Goal: Task Accomplishment & Management: Complete application form

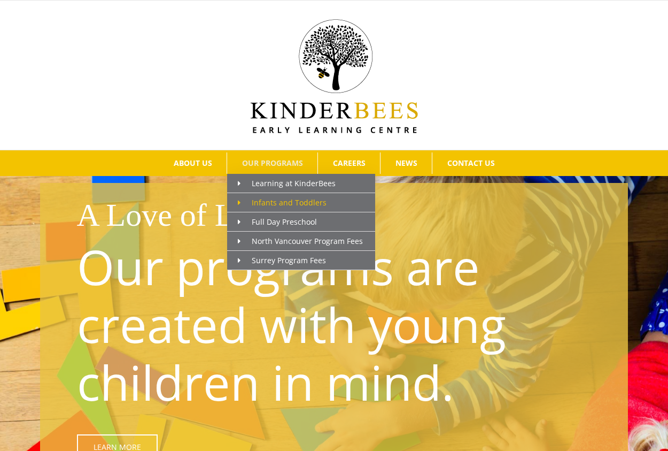
click at [278, 197] on link "Infants and Toddlers" at bounding box center [301, 202] width 148 height 19
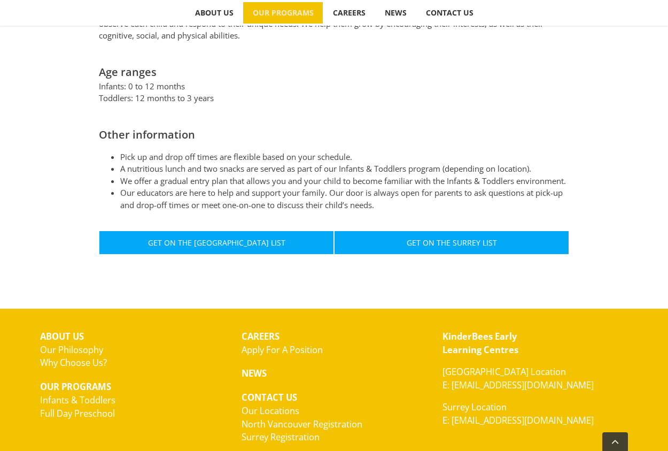
scroll to position [588, 0]
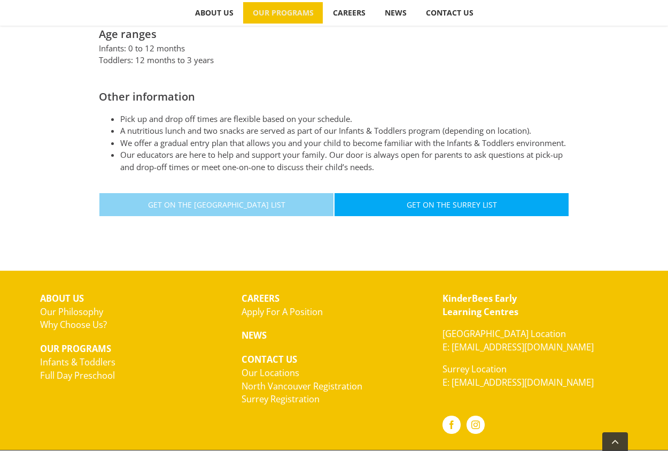
click at [270, 205] on span "Get On The [GEOGRAPHIC_DATA] List" at bounding box center [216, 204] width 137 height 9
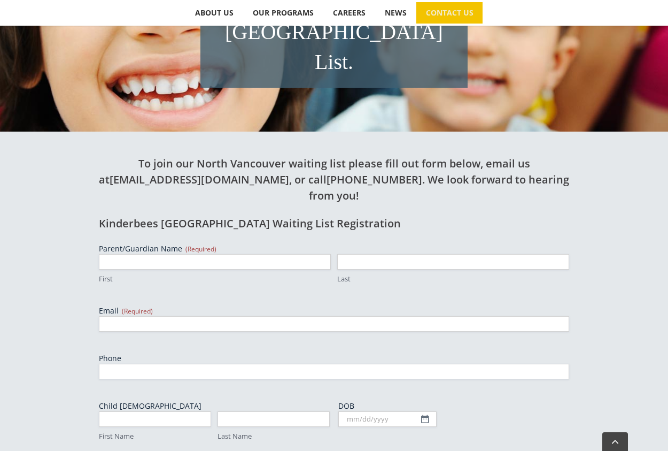
scroll to position [267, 0]
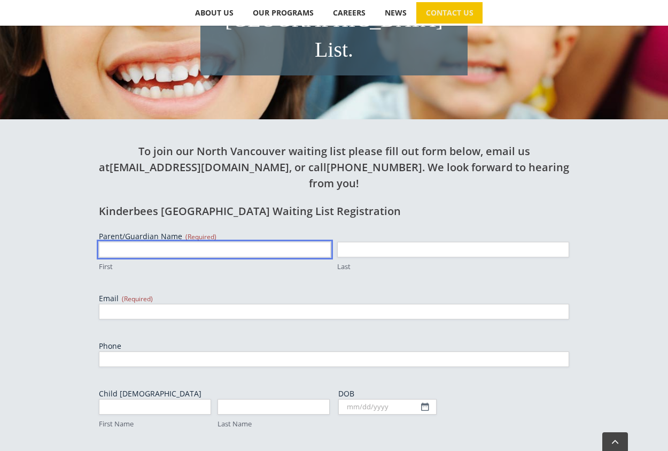
click at [224, 242] on input "First" at bounding box center [215, 249] width 232 height 15
type input "Ainslie"
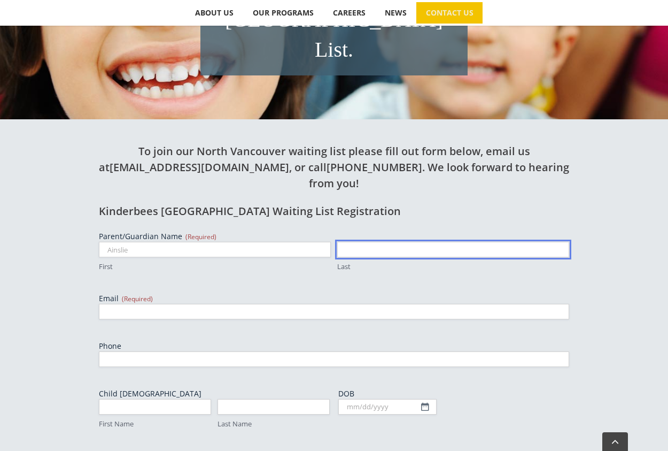
type input "[PERSON_NAME]"
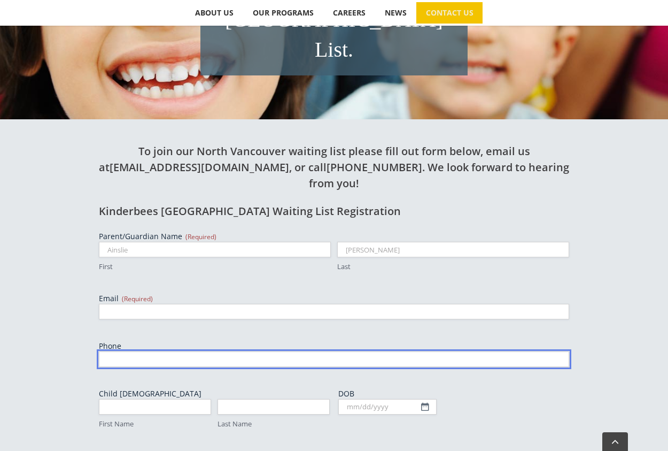
type input "7788089308"
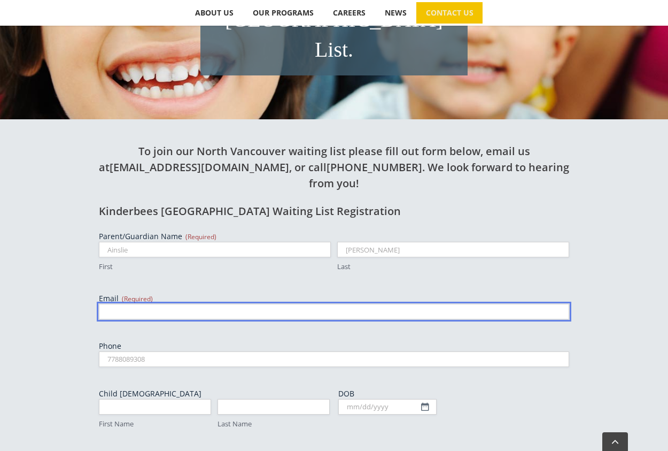
click at [183, 304] on input "Email (Required)" at bounding box center [334, 311] width 470 height 15
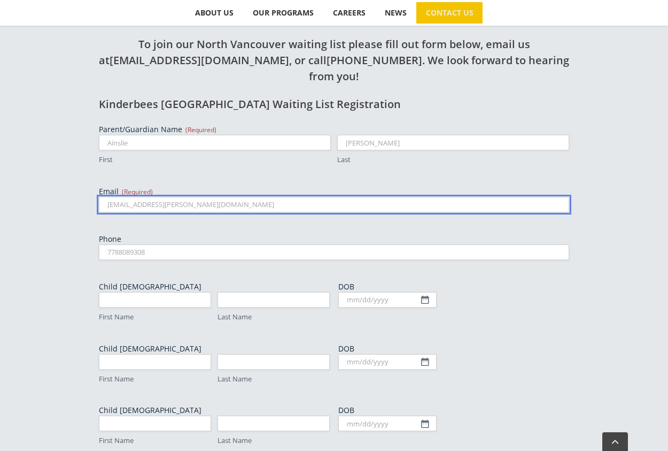
type input "[EMAIL_ADDRESS][PERSON_NAME][DOMAIN_NAME]"
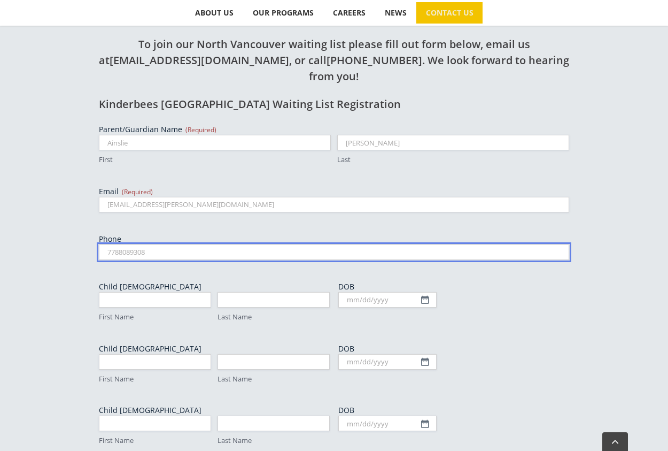
click at [117, 244] on input "7788089308" at bounding box center [334, 251] width 470 height 15
click at [120, 244] on input "7788089308" at bounding box center [334, 251] width 470 height 15
click at [130, 244] on input "7788089308" at bounding box center [334, 251] width 470 height 15
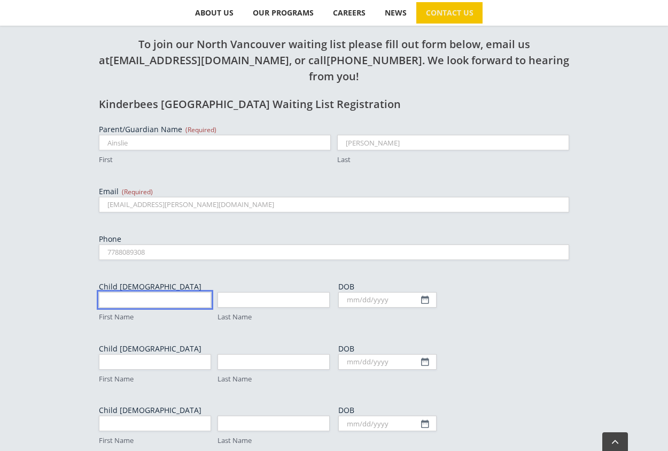
click at [128, 292] on input "First Name" at bounding box center [155, 299] width 112 height 15
type input "TBD"
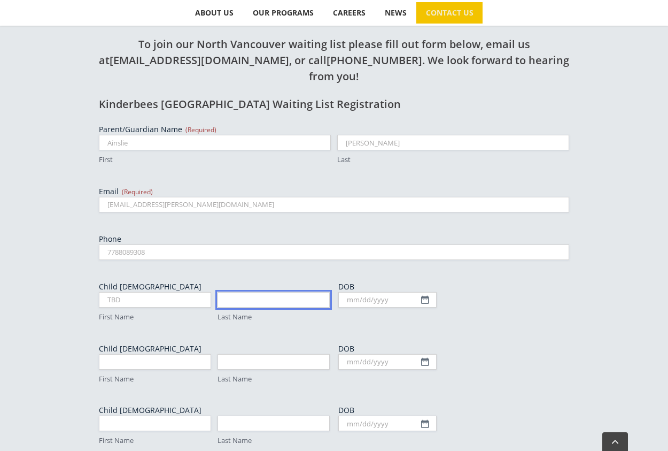
click at [241, 292] on input "Last Name" at bounding box center [274, 299] width 112 height 15
type input "[PERSON_NAME]"
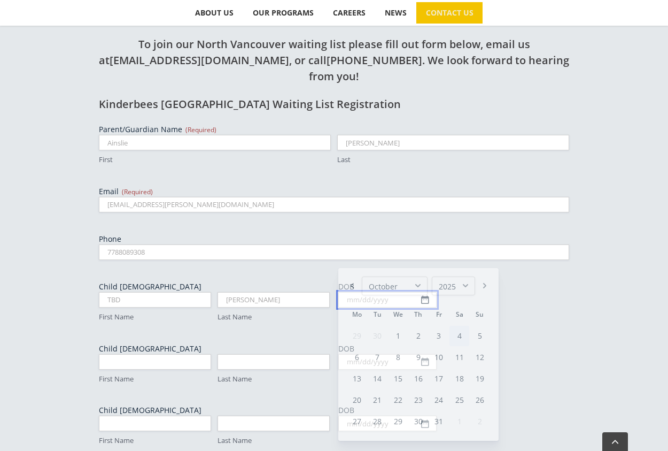
click at [422, 292] on input "DOB" at bounding box center [387, 299] width 98 height 15
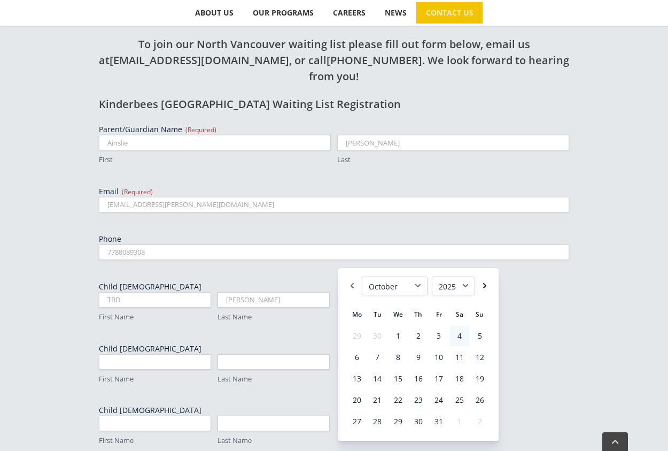
click at [483, 284] on link "Next" at bounding box center [484, 285] width 11 height 19
click at [355, 422] on link "23" at bounding box center [356, 421] width 19 height 20
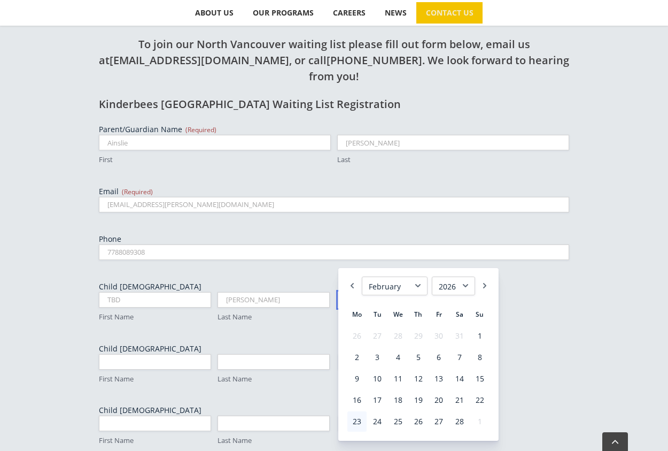
type input "[DATE]"
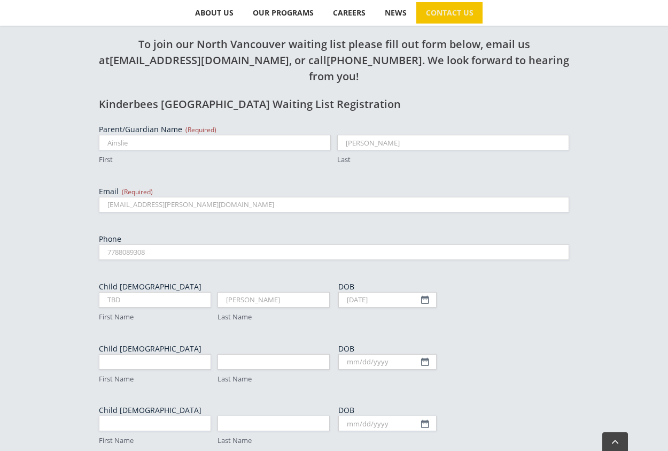
click at [559, 276] on div "Parent/Guardian Name (Required) Ainslie First [PERSON_NAME] Last Email (Require…" at bounding box center [334, 332] width 470 height 416
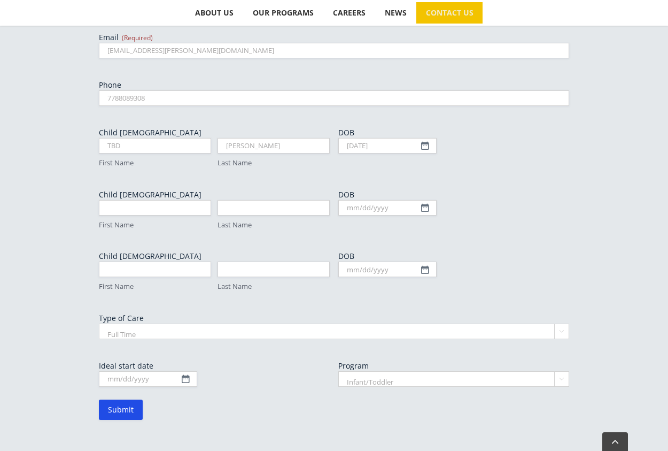
scroll to position [534, 0]
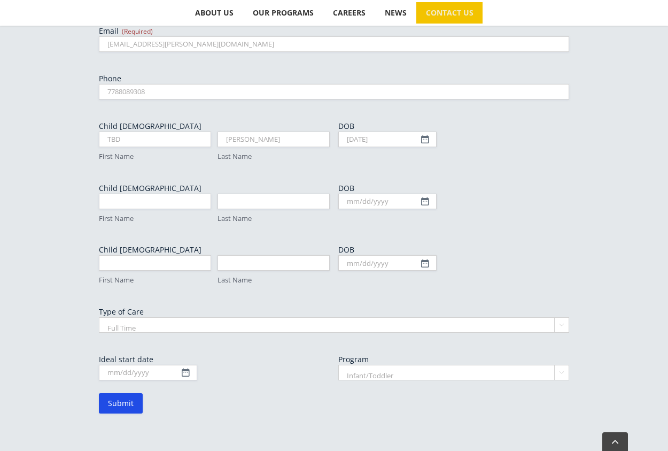
click at [275, 317] on select "Full Time Part Time" at bounding box center [334, 324] width 470 height 15
click at [528, 244] on div "DOB MM slash DD slash YYYY" at bounding box center [453, 264] width 231 height 41
click at [188, 364] on input "Ideal start date" at bounding box center [148, 371] width 98 height 15
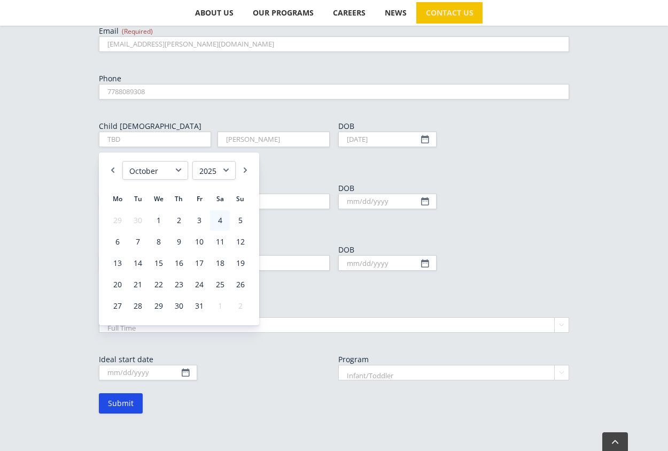
click at [221, 171] on select "1925 1926 1927 1928 1929 1930 1931 1932 1933 1934 1935 1936 1937 1938 1939 1940…" at bounding box center [213, 170] width 43 height 19
click at [221, 170] on select "1925 1926 1927 1928 1929 1930 1931 1932 1933 1934 1935 1936 1937 1938 1939 1940…" at bounding box center [213, 170] width 43 height 19
click at [183, 168] on select "January February March April May June July August September October November De…" at bounding box center [155, 170] width 66 height 19
click at [122, 218] on link "1" at bounding box center [117, 220] width 19 height 20
type input "[DATE]"
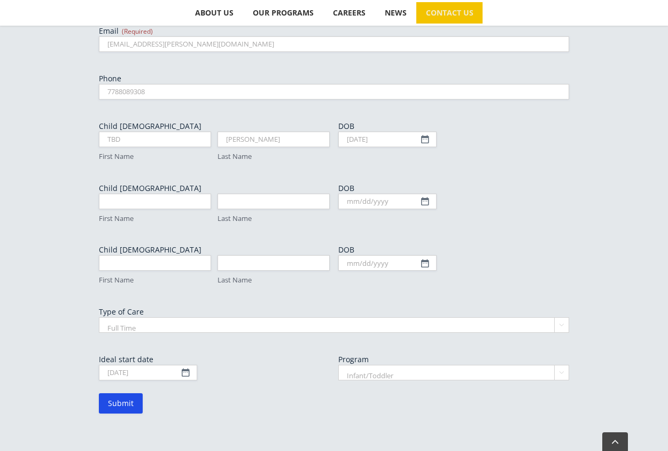
click at [431, 364] on select "Infant/Toddler Preschool" at bounding box center [453, 371] width 231 height 15
click at [313, 385] on div "To join our North Vancouver waiting list please fill out form below, email us a…" at bounding box center [334, 148] width 588 height 593
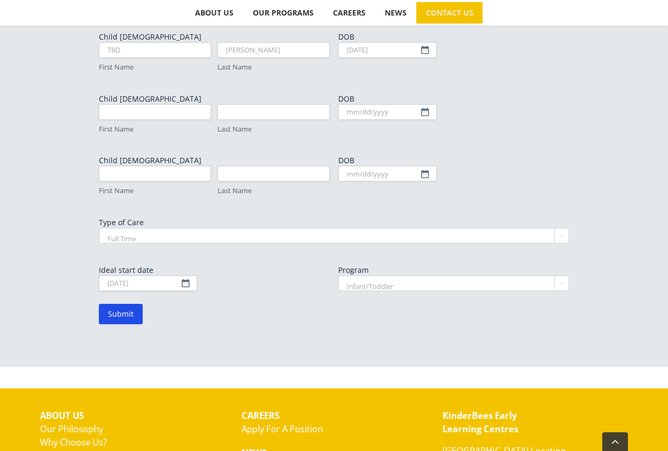
scroll to position [641, 0]
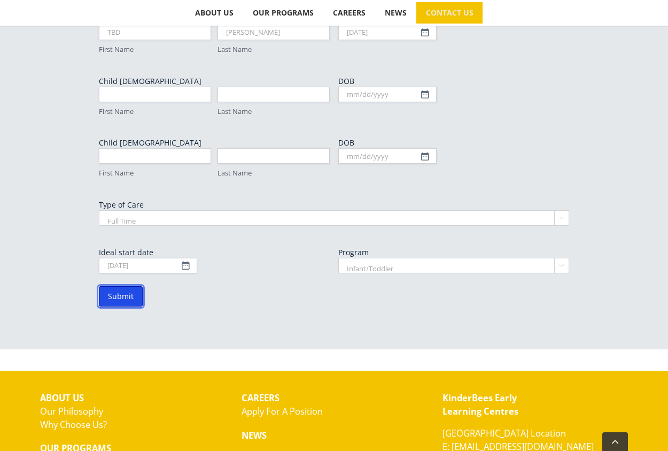
click at [120, 286] on input "Submit" at bounding box center [121, 296] width 44 height 20
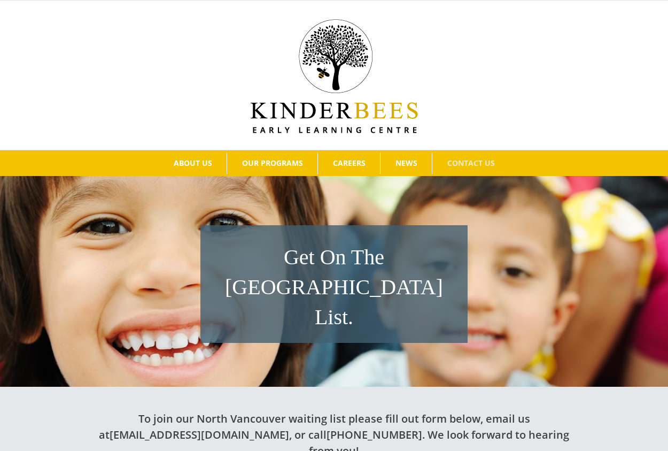
drag, startPoint x: 0, startPoint y: 0, endPoint x: 141, endPoint y: 257, distance: 293.0
click at [141, 257] on div "Get On The [GEOGRAPHIC_DATA] List." at bounding box center [334, 290] width 668 height 171
